Goal: Task Accomplishment & Management: Complete application form

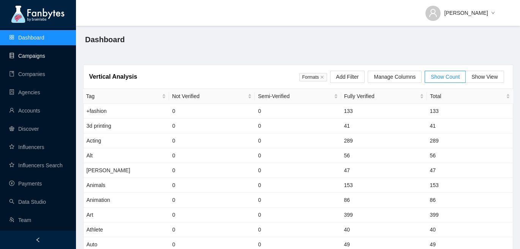
click at [43, 55] on link "Campaigns" at bounding box center [27, 56] width 36 height 6
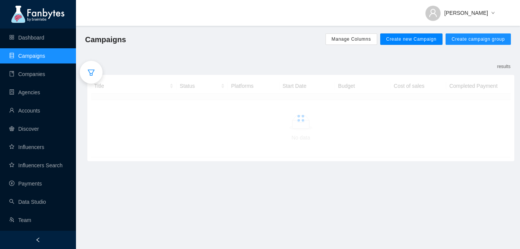
click at [417, 41] on span "Create new Campaign" at bounding box center [411, 39] width 50 height 6
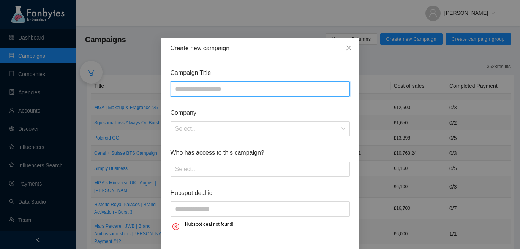
click at [233, 82] on input "text" at bounding box center [259, 88] width 179 height 15
type input "**********"
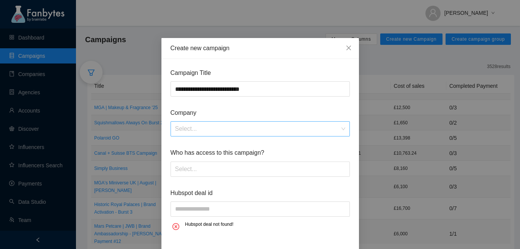
click at [212, 127] on input "search" at bounding box center [257, 128] width 165 height 14
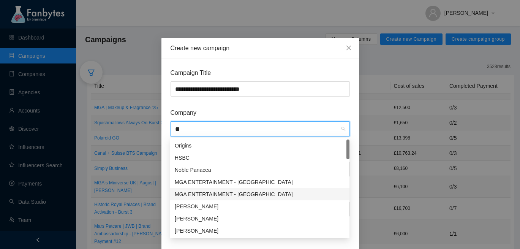
type input "*"
type input "******"
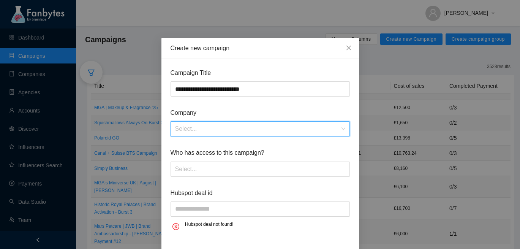
type input "*"
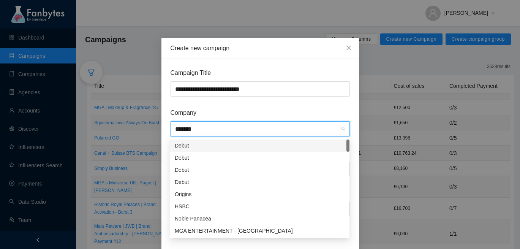
type input "********"
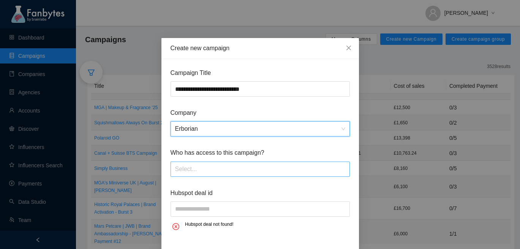
scroll to position [33, 0]
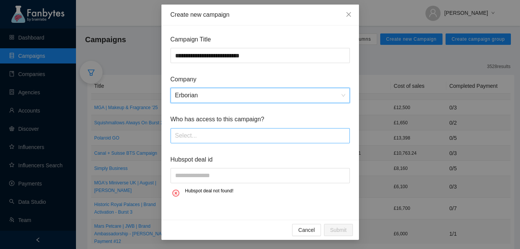
click at [235, 136] on div at bounding box center [259, 135] width 175 height 12
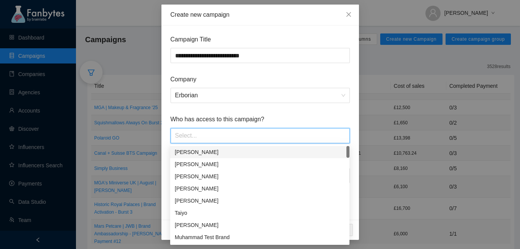
click at [232, 112] on form "**********" at bounding box center [259, 117] width 179 height 164
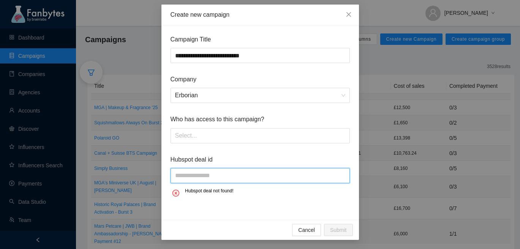
click at [209, 180] on input "text" at bounding box center [259, 175] width 179 height 15
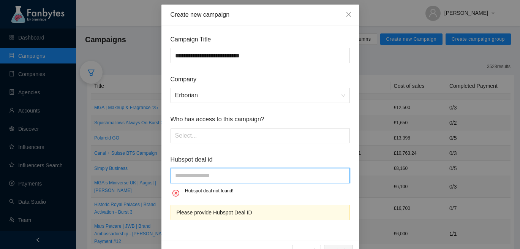
scroll to position [54, 0]
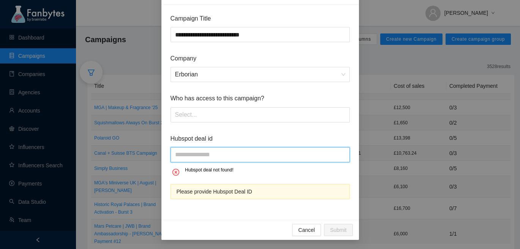
paste input "**********"
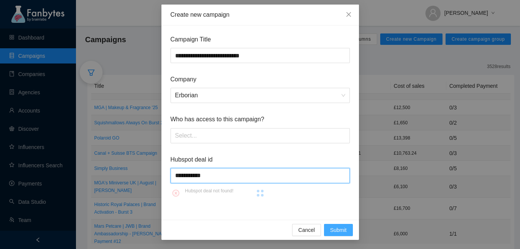
scroll to position [49, 0]
type input "**********"
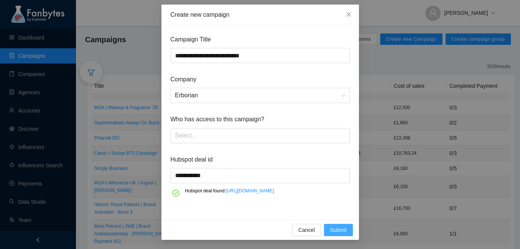
click at [335, 227] on span "Submit" at bounding box center [338, 229] width 17 height 8
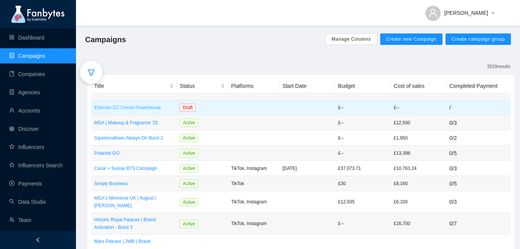
click at [154, 106] on p "Erborian CC Creme Powerhouse" at bounding box center [133, 108] width 79 height 8
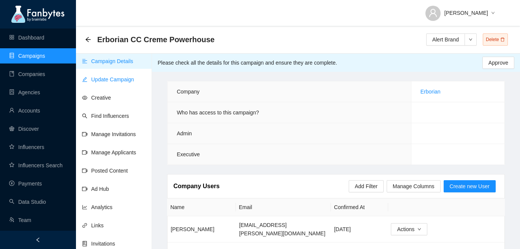
click at [123, 79] on link "Update Campaign" at bounding box center [108, 79] width 52 height 6
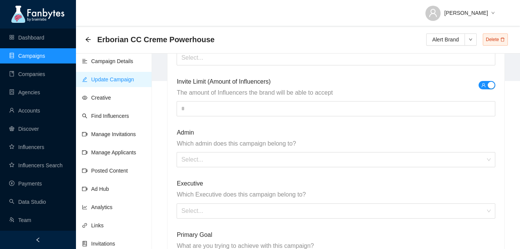
scroll to position [181, 0]
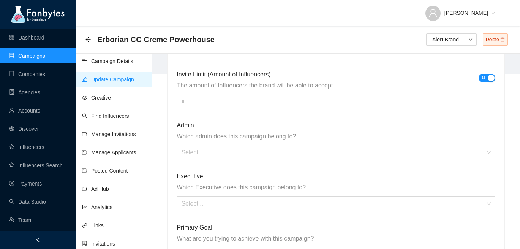
click at [206, 158] on input "search" at bounding box center [333, 152] width 304 height 14
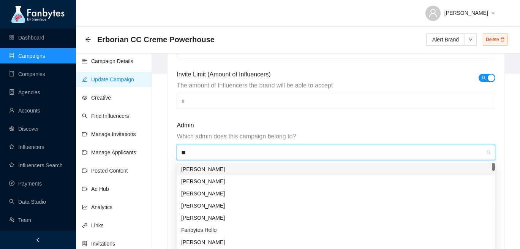
type input "***"
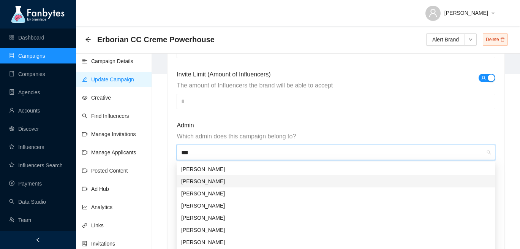
click at [194, 179] on div "[PERSON_NAME]" at bounding box center [335, 181] width 309 height 8
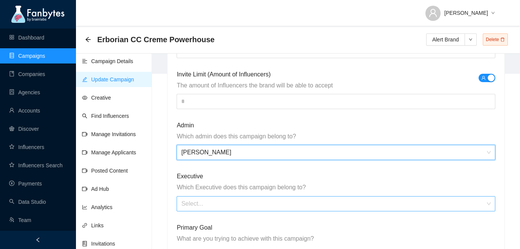
click at [193, 203] on input "search" at bounding box center [333, 203] width 304 height 14
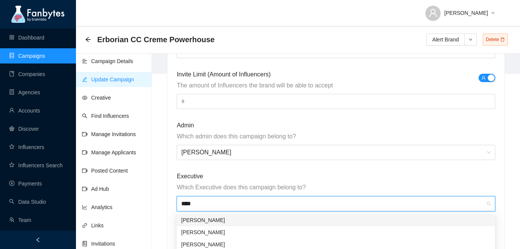
type input "*****"
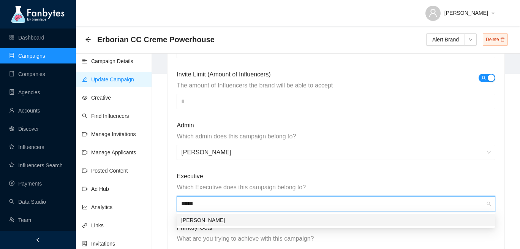
click at [200, 219] on div "[PERSON_NAME]" at bounding box center [335, 220] width 309 height 8
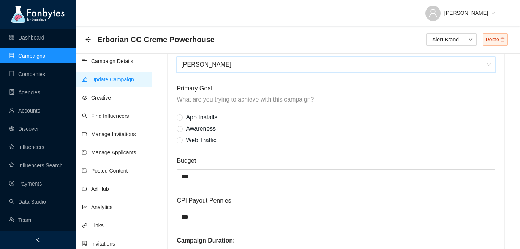
scroll to position [358, 0]
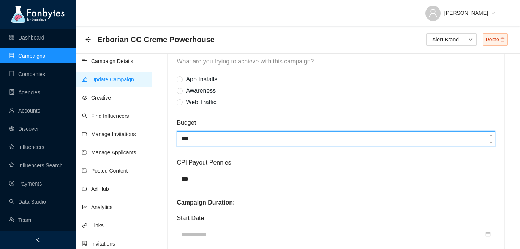
click at [204, 139] on input "***" at bounding box center [335, 138] width 317 height 14
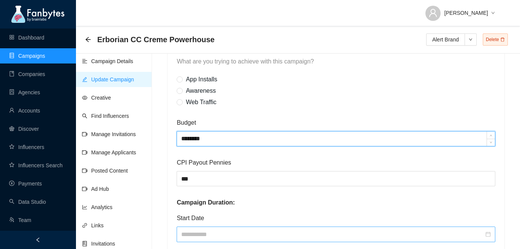
type input "********"
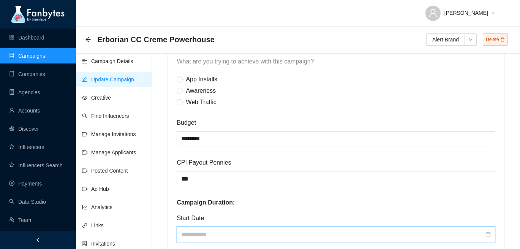
click at [195, 230] on input at bounding box center [332, 233] width 302 height 9
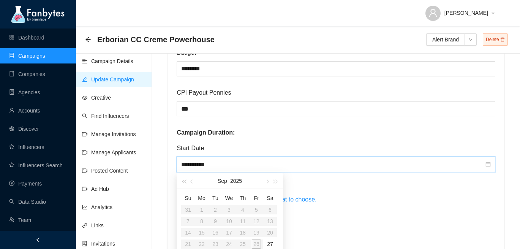
scroll to position [463, 0]
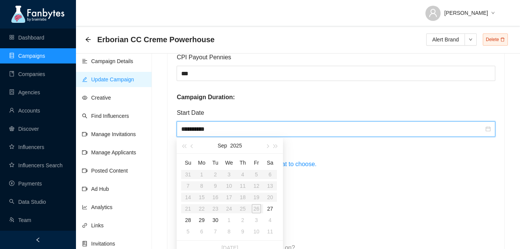
type input "**********"
click at [269, 205] on div "27" at bounding box center [269, 208] width 9 height 9
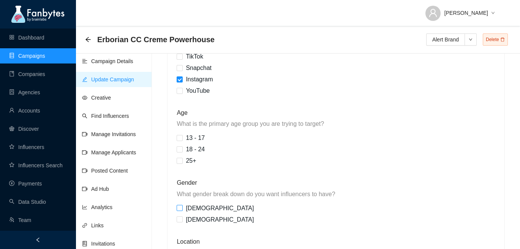
scroll to position [616, 0]
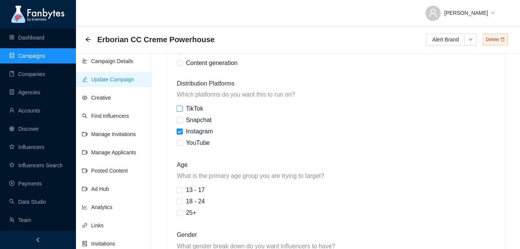
click at [181, 105] on label "TikTok" at bounding box center [195, 108] width 39 height 11
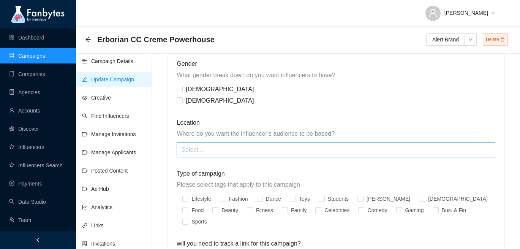
click at [191, 150] on div at bounding box center [335, 149] width 314 height 12
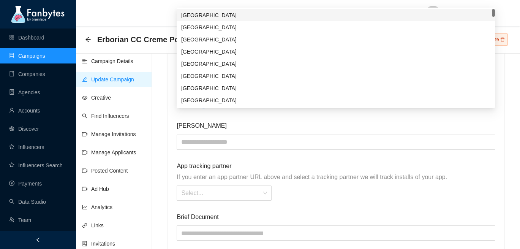
click at [194, 172] on span "If you enter an app partner URL above and select a tracking partner we will tra…" at bounding box center [335, 176] width 318 height 9
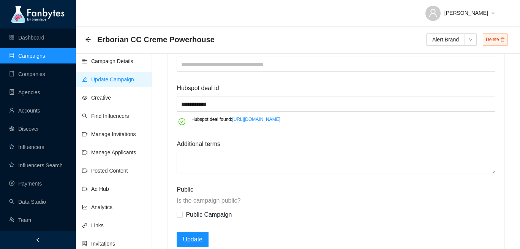
scroll to position [1111, 0]
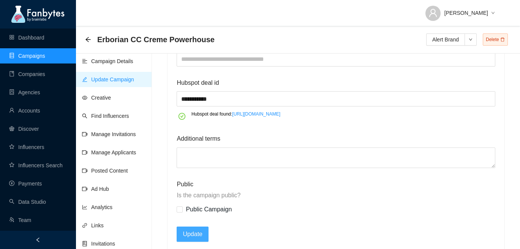
click at [187, 229] on span "Update" at bounding box center [193, 233] width 20 height 9
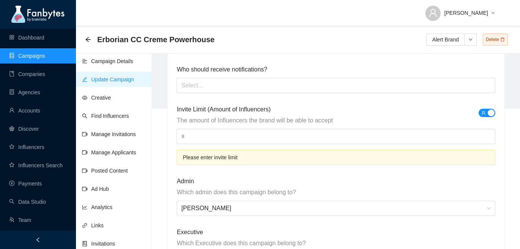
scroll to position [139, 0]
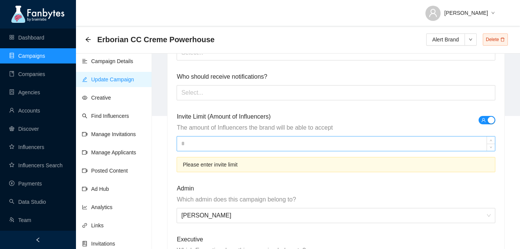
click at [215, 149] on input at bounding box center [335, 143] width 317 height 14
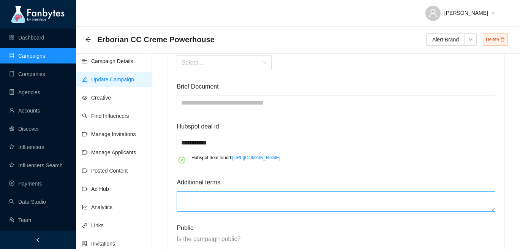
scroll to position [1111, 0]
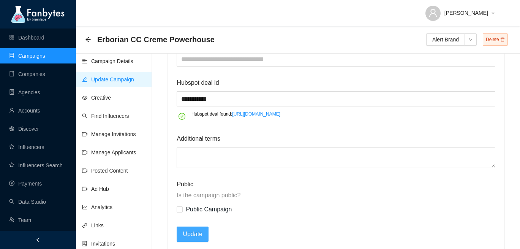
type input "*"
click at [192, 229] on span "Update" at bounding box center [193, 233] width 20 height 9
click at [195, 227] on button "Update" at bounding box center [192, 233] width 32 height 15
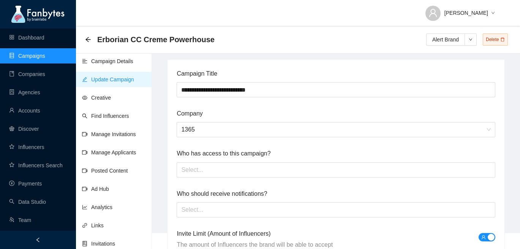
scroll to position [22, 0]
click at [87, 42] on icon "arrow-left" at bounding box center [88, 39] width 6 height 6
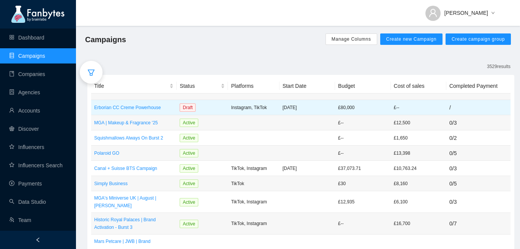
click at [321, 107] on p "[DATE]" at bounding box center [306, 108] width 49 height 8
click at [202, 102] on td "Draft" at bounding box center [201, 107] width 51 height 15
click at [148, 101] on td "Erborian CC Creme Powerhouse" at bounding box center [133, 107] width 85 height 15
click at [144, 104] on p "Erborian CC Creme Powerhouse" at bounding box center [133, 108] width 79 height 8
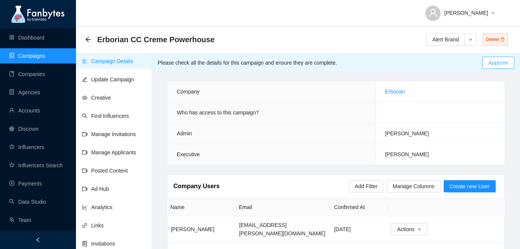
click at [507, 65] on button "Approve" at bounding box center [498, 63] width 32 height 12
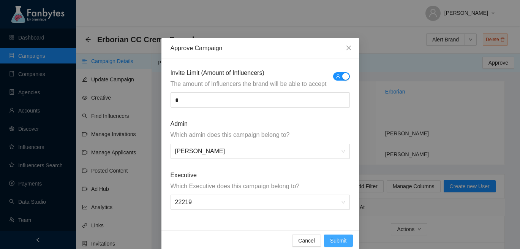
click at [330, 240] on span "Submit" at bounding box center [338, 240] width 17 height 8
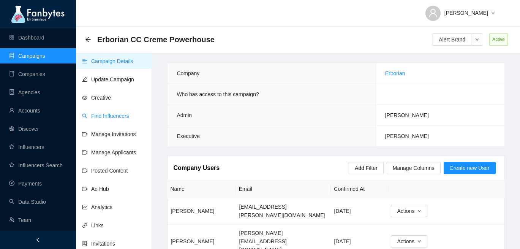
click at [100, 119] on link "Find Influencers" at bounding box center [105, 116] width 47 height 6
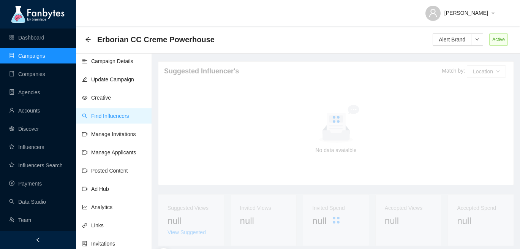
click at [107, 105] on ul "Campaign Details Update Campaign Creative Find Influencers Manage Invitations M…" at bounding box center [114, 176] width 76 height 249
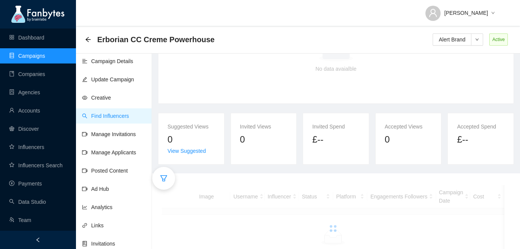
scroll to position [108, 0]
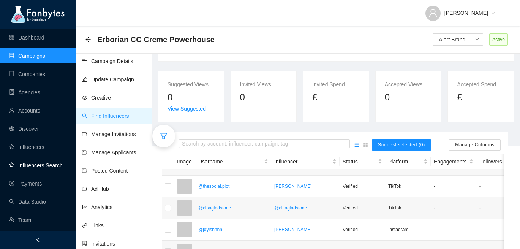
click at [37, 162] on link "Influencers Search" at bounding box center [36, 165] width 54 height 6
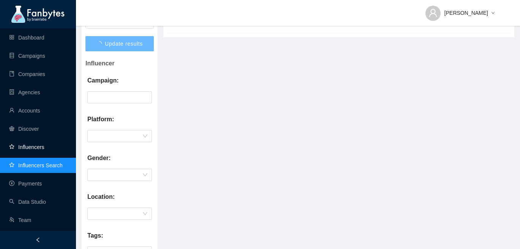
click at [44, 144] on link "Influencers" at bounding box center [26, 147] width 35 height 6
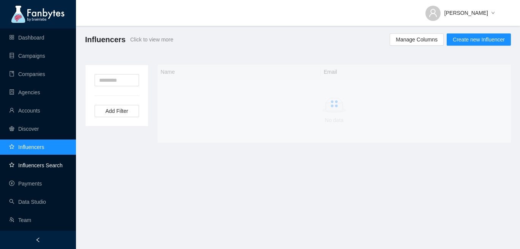
click at [47, 162] on link "Influencers Search" at bounding box center [36, 165] width 54 height 6
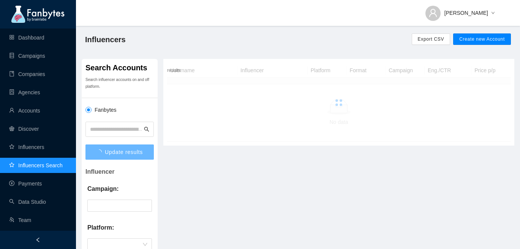
click at [482, 36] on span "Create new Account" at bounding box center [482, 39] width 46 height 6
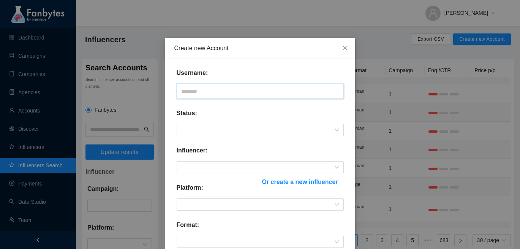
click at [237, 91] on input "text" at bounding box center [259, 90] width 167 height 15
click at [224, 84] on input "text" at bounding box center [259, 90] width 167 height 15
paste input "**********"
click at [224, 128] on span at bounding box center [260, 129] width 158 height 11
type input "**********"
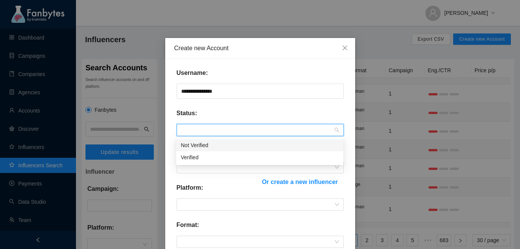
click at [204, 156] on div "Verified" at bounding box center [260, 157] width 158 height 8
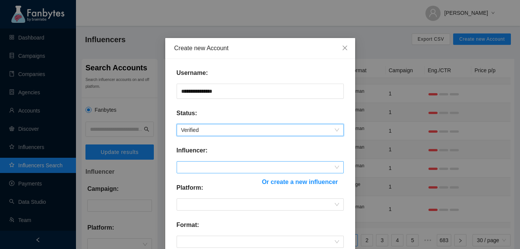
click at [202, 164] on span at bounding box center [260, 166] width 158 height 11
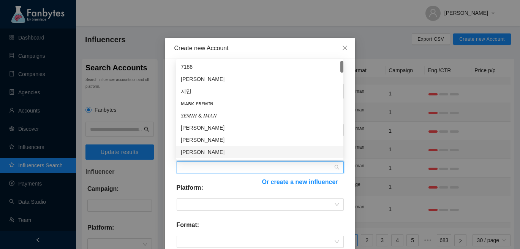
click at [266, 181] on form "**********" at bounding box center [259, 243] width 167 height 350
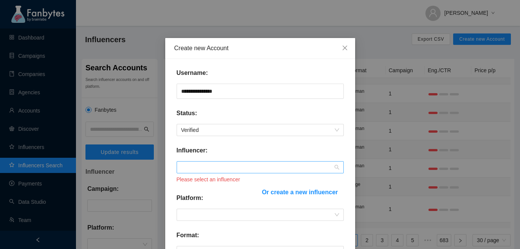
click at [220, 163] on span at bounding box center [260, 166] width 158 height 11
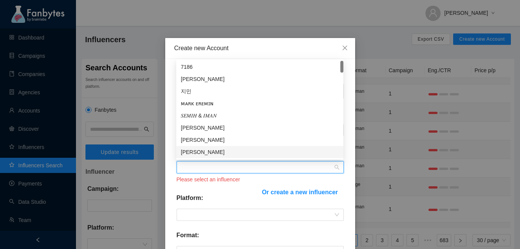
click at [285, 192] on span "Or create a new influencer" at bounding box center [299, 191] width 76 height 9
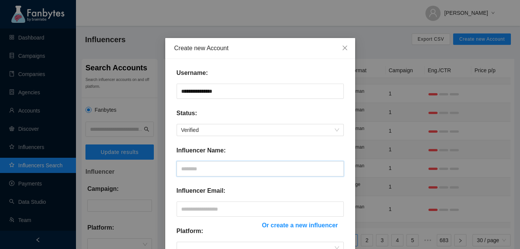
click at [217, 175] on input "text" at bounding box center [259, 168] width 167 height 15
paste input "**********"
click at [180, 170] on input "**********" at bounding box center [259, 168] width 167 height 15
type input "**********"
click at [200, 207] on input "text" at bounding box center [259, 208] width 167 height 15
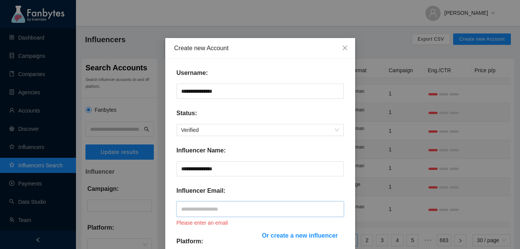
paste input "**********"
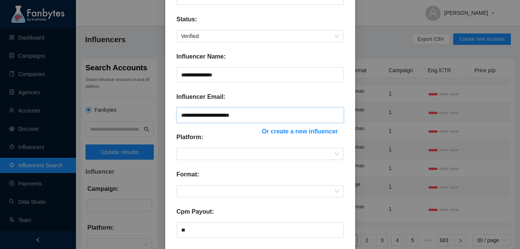
scroll to position [129, 0]
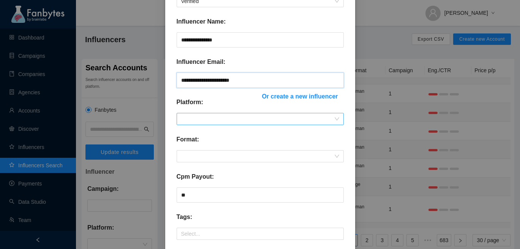
click at [233, 118] on span at bounding box center [260, 118] width 158 height 11
type input "**********"
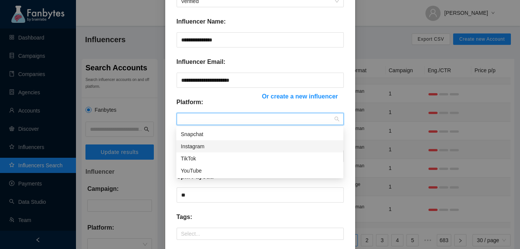
click at [227, 145] on div "Instagram" at bounding box center [260, 146] width 158 height 8
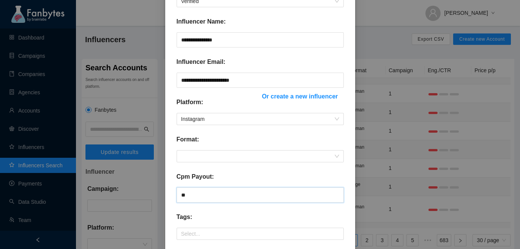
click at [214, 198] on input "**" at bounding box center [259, 194] width 167 height 15
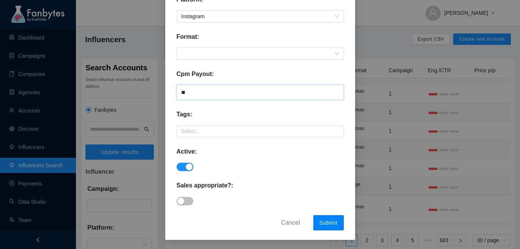
type input "**"
click at [313, 226] on button "Submit" at bounding box center [328, 222] width 30 height 15
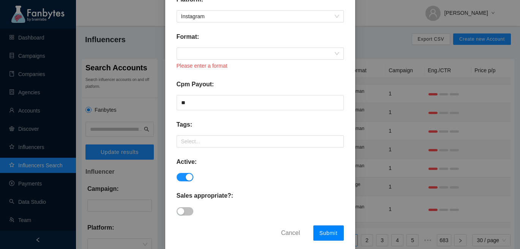
scroll to position [128, 0]
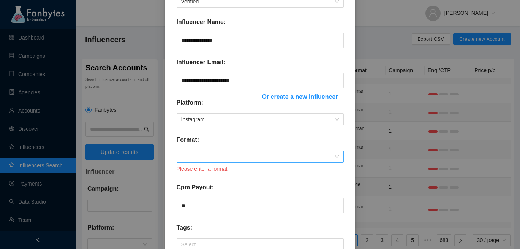
click at [260, 157] on span at bounding box center [260, 156] width 158 height 11
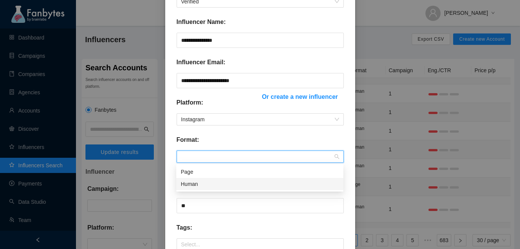
click at [227, 183] on div "Human" at bounding box center [260, 184] width 158 height 8
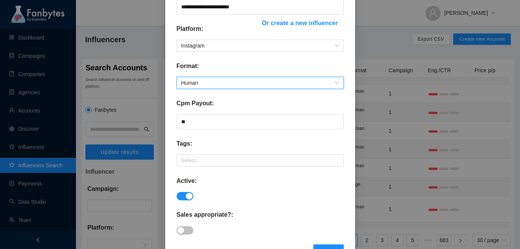
scroll to position [231, 0]
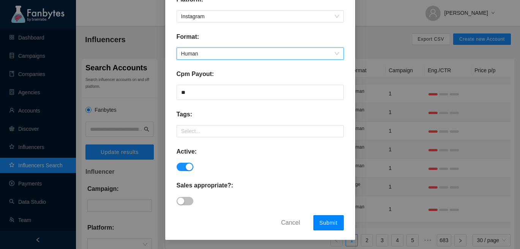
click at [328, 227] on button "Submit" at bounding box center [328, 222] width 30 height 15
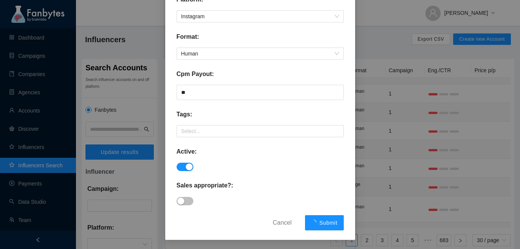
scroll to position [193, 0]
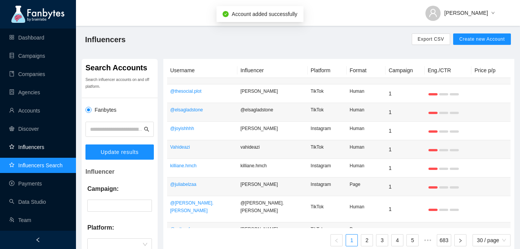
click at [31, 146] on link "Influencers" at bounding box center [26, 147] width 35 height 6
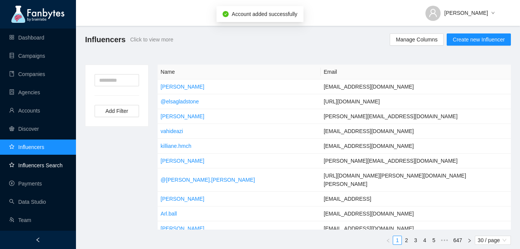
click at [30, 162] on link "Influencers Search" at bounding box center [36, 165] width 54 height 6
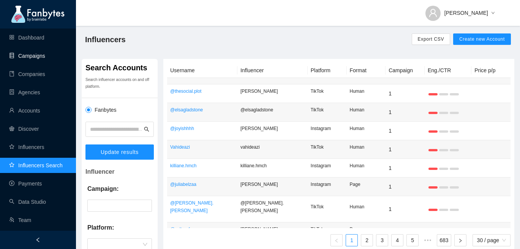
click at [45, 58] on link "Campaigns" at bounding box center [27, 56] width 36 height 6
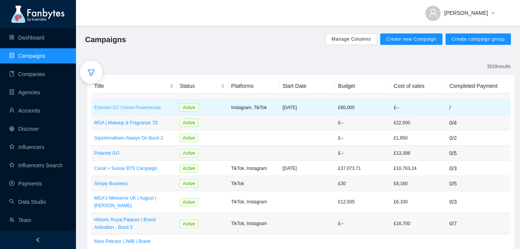
click at [135, 109] on p "Erborian CC Creme Powerhouse" at bounding box center [133, 108] width 79 height 8
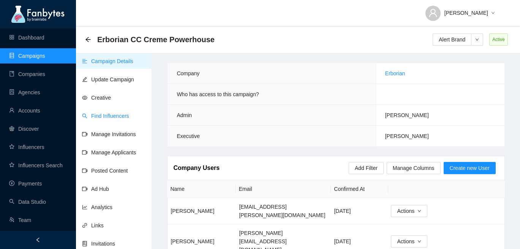
click at [105, 118] on link "Find Influencers" at bounding box center [105, 116] width 47 height 6
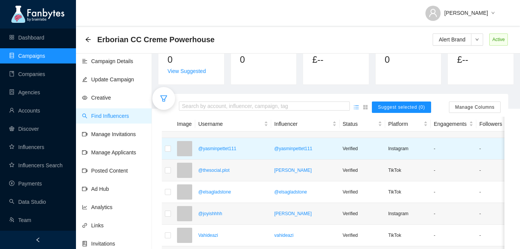
scroll to position [152, 0]
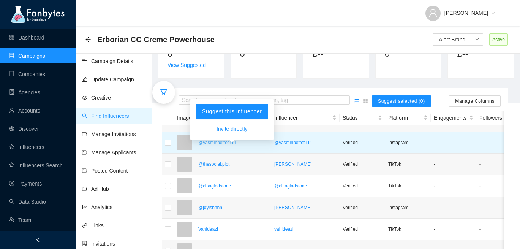
click at [222, 146] on p "@yasminpettet111" at bounding box center [233, 143] width 70 height 8
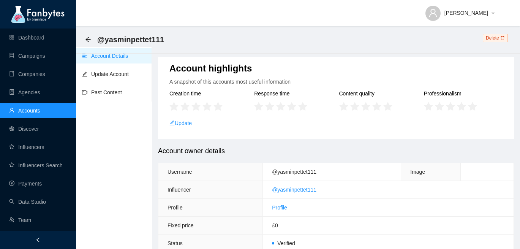
scroll to position [2, 0]
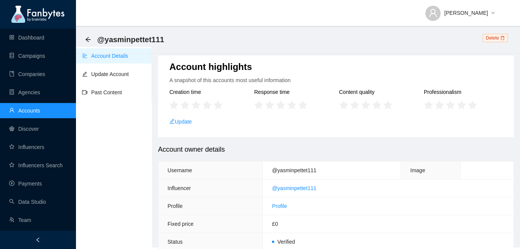
click at [189, 125] on div "Account highlights A snapshot of this accounts most useful information Creation…" at bounding box center [336, 96] width 356 height 82
drag, startPoint x: 182, startPoint y: 117, endPoint x: 188, endPoint y: 118, distance: 6.6
click at [182, 116] on div "Account highlights A snapshot of this accounts most useful information Creation…" at bounding box center [336, 96] width 356 height 82
click at [186, 113] on div "Account highlights A snapshot of this accounts most useful information Creation…" at bounding box center [336, 96] width 356 height 82
click at [183, 117] on div "Account highlights A snapshot of this accounts most useful information Creation…" at bounding box center [336, 96] width 356 height 82
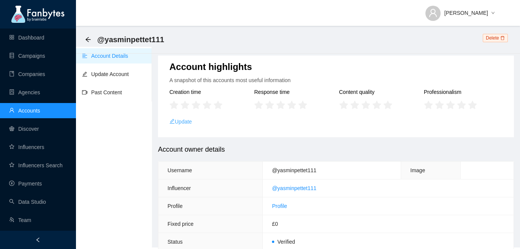
click at [192, 124] on link "Update" at bounding box center [180, 121] width 22 height 6
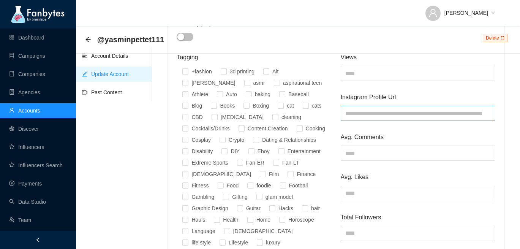
scroll to position [362, 0]
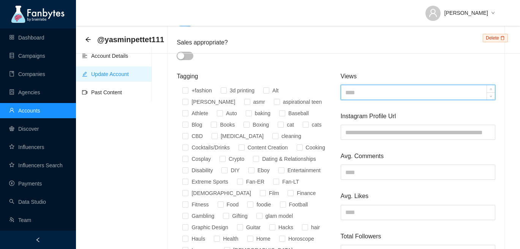
click at [358, 94] on input at bounding box center [418, 92] width 154 height 14
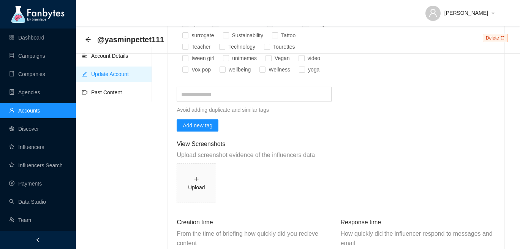
scroll to position [727, 0]
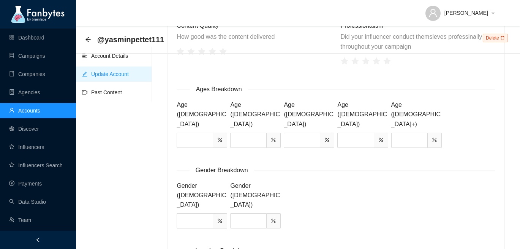
type input "******"
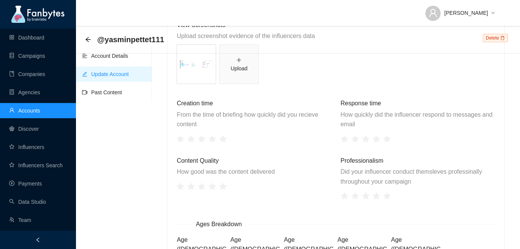
type input "*******"
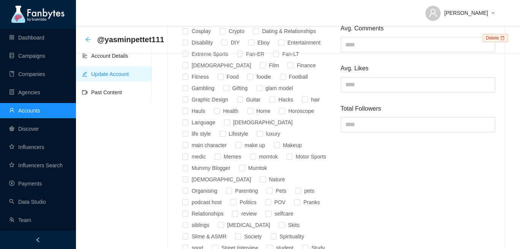
click at [89, 38] on icon "arrow-left" at bounding box center [88, 39] width 6 height 6
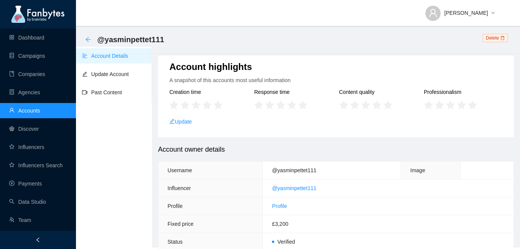
click at [89, 42] on icon "arrow-left" at bounding box center [88, 39] width 6 height 6
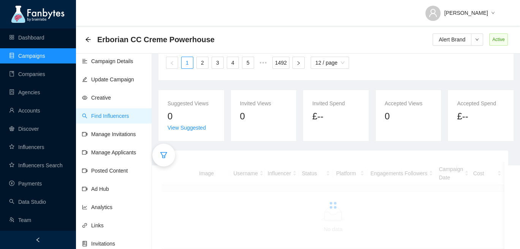
scroll to position [93, 0]
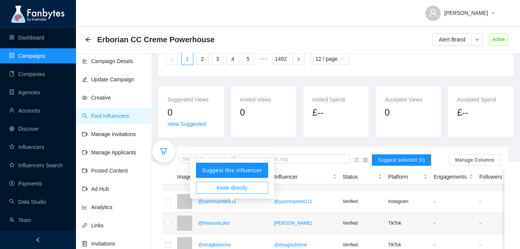
click at [234, 190] on span "Invite directly" at bounding box center [231, 187] width 31 height 8
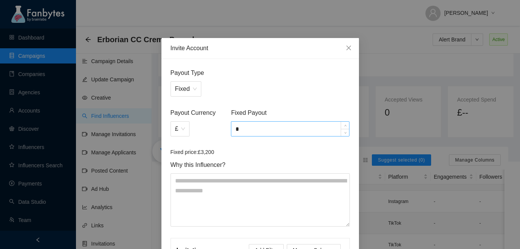
click at [252, 132] on input "*" at bounding box center [290, 128] width 118 height 14
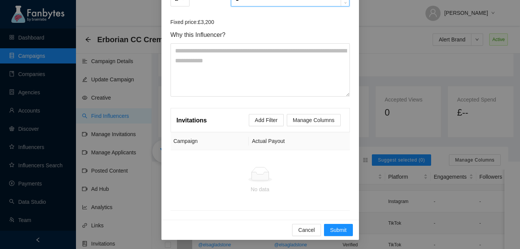
type input "*"
click at [338, 241] on div "Invite Account Payout Type Fixed Payout Currency £ Fixed Payout * Fixed price: …" at bounding box center [260, 124] width 520 height 249
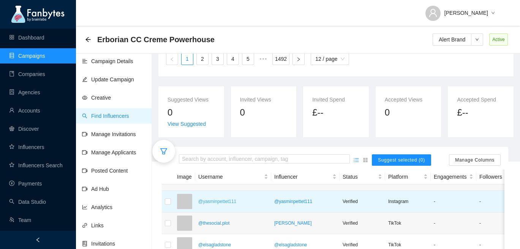
click at [242, 205] on p "@yasminpettet111" at bounding box center [233, 201] width 70 height 8
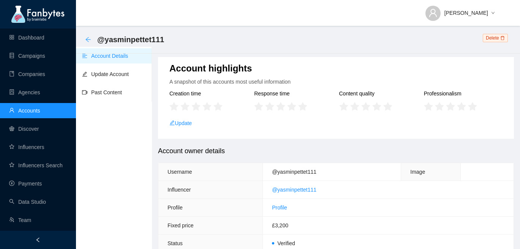
click at [87, 37] on icon "arrow-left" at bounding box center [88, 39] width 6 height 6
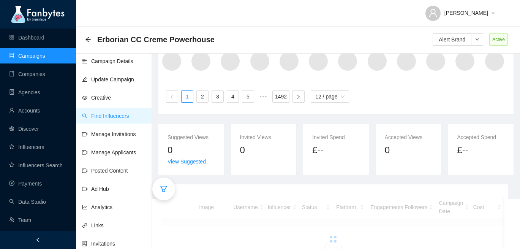
scroll to position [93, 0]
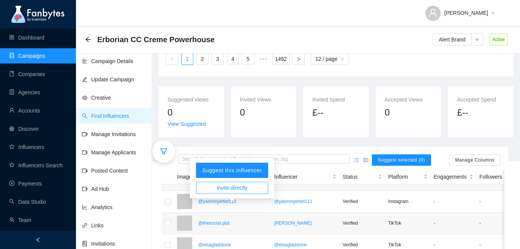
click at [236, 191] on span "Invite directly" at bounding box center [231, 187] width 31 height 8
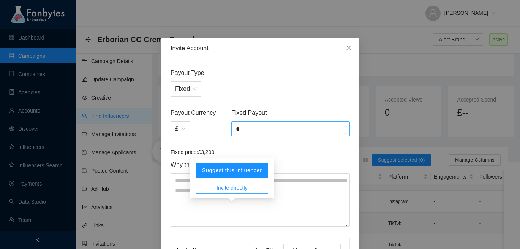
click at [258, 131] on input "*" at bounding box center [290, 128] width 118 height 14
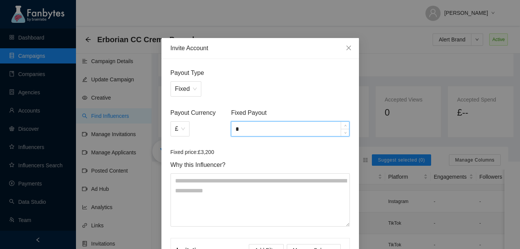
scroll to position [130, 0]
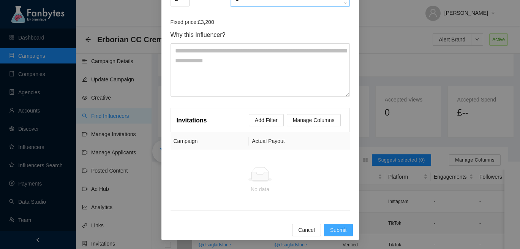
type input "*"
click at [336, 230] on span "Submit" at bounding box center [338, 229] width 17 height 8
